Goal: Find specific page/section: Find specific page/section

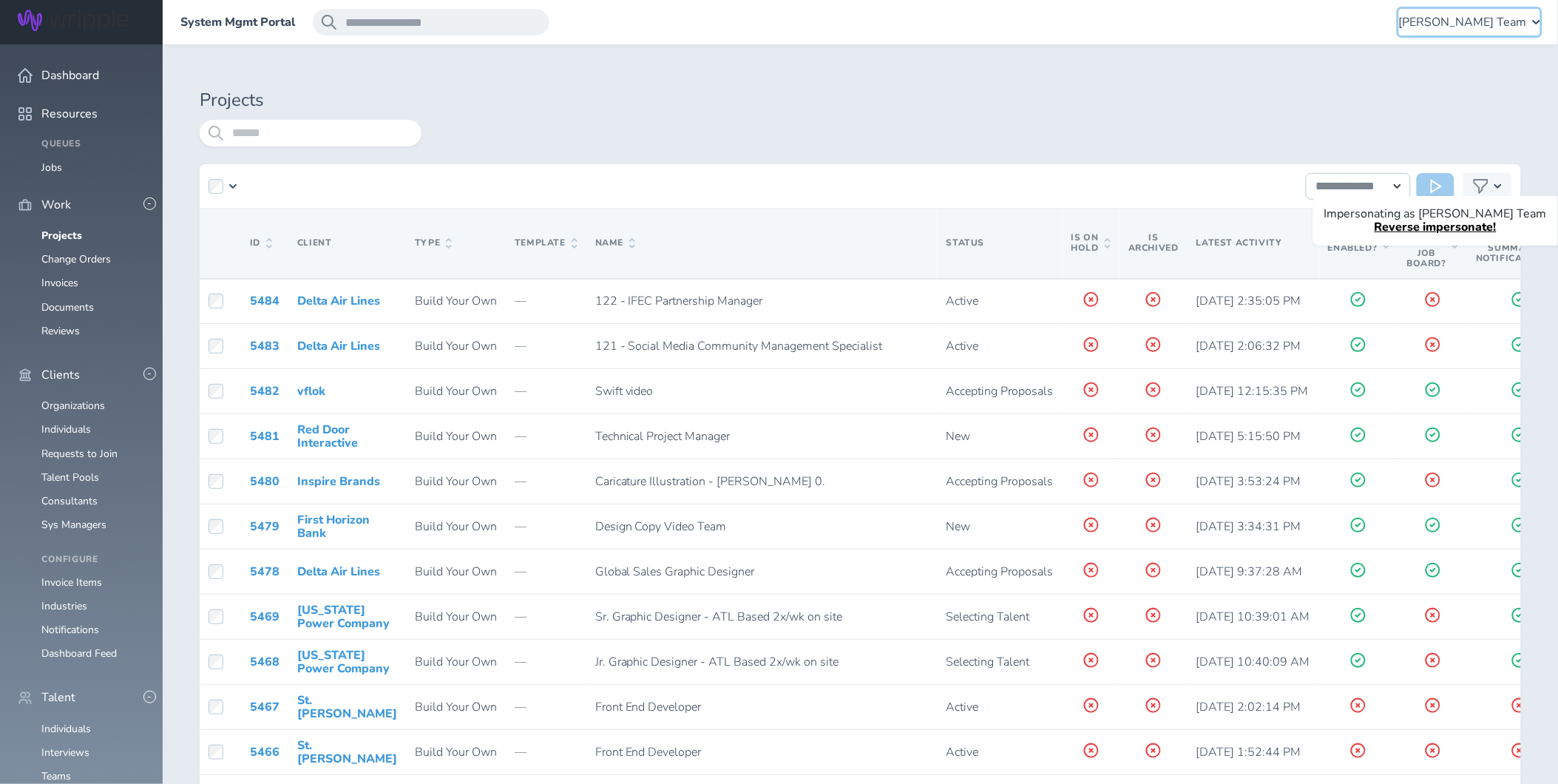
click at [1482, 21] on span "Lauren-Bridget Team" at bounding box center [1464, 22] width 128 height 13
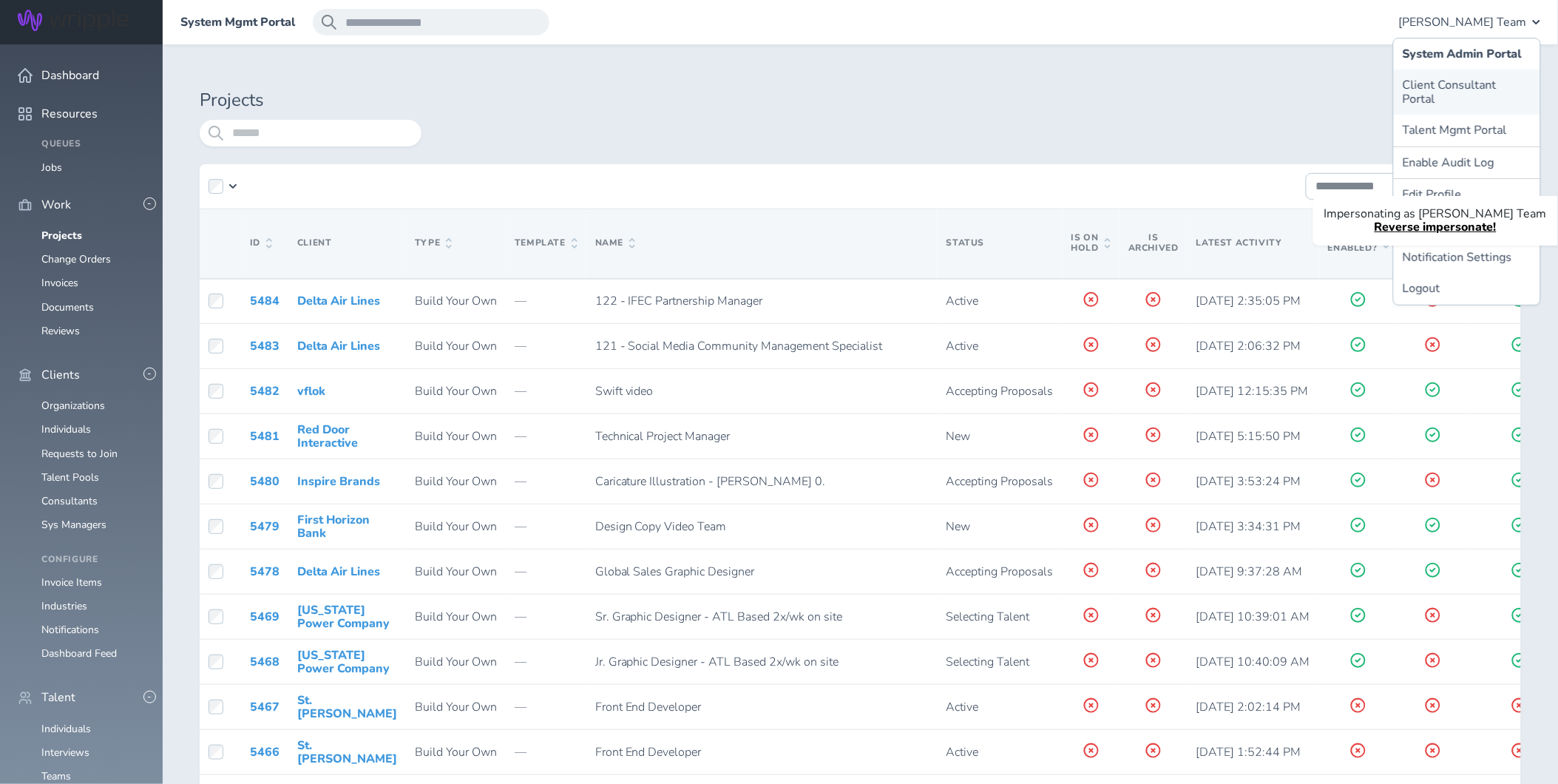
click at [1452, 80] on link "Client Consultant Portal" at bounding box center [1467, 92] width 147 height 45
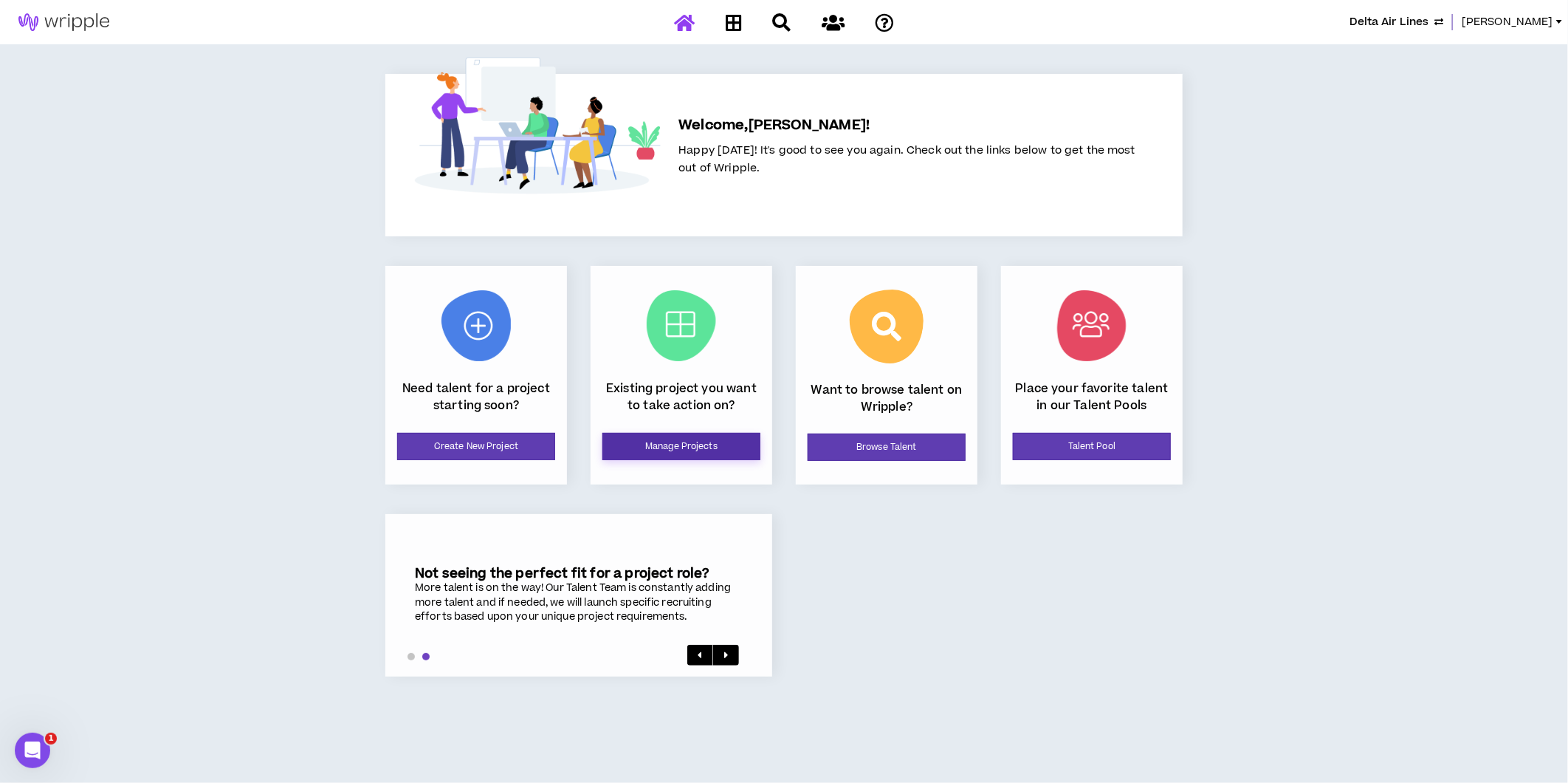
click at [687, 447] on link "Manage Projects" at bounding box center [682, 446] width 158 height 28
